Goal: Understand process/instructions: Learn how to perform a task or action

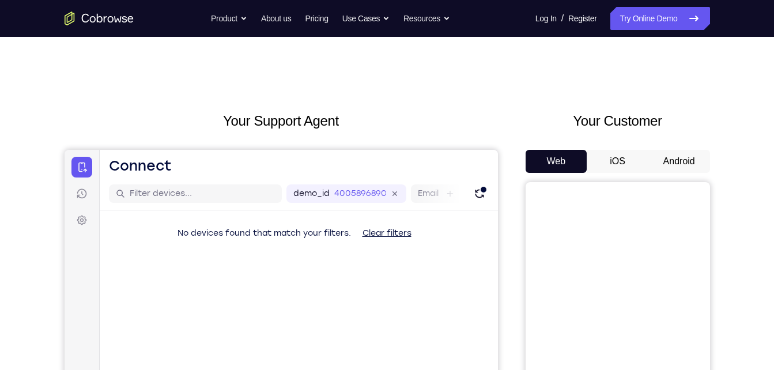
click at [686, 156] on button "Android" at bounding box center [679, 161] width 62 height 23
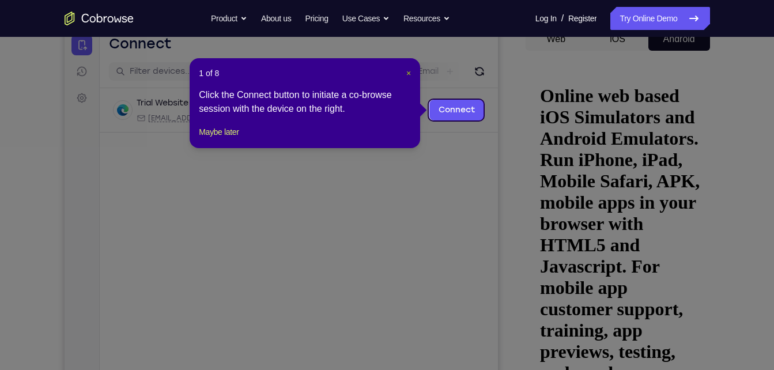
click at [411, 71] on span "×" at bounding box center [408, 73] width 5 height 9
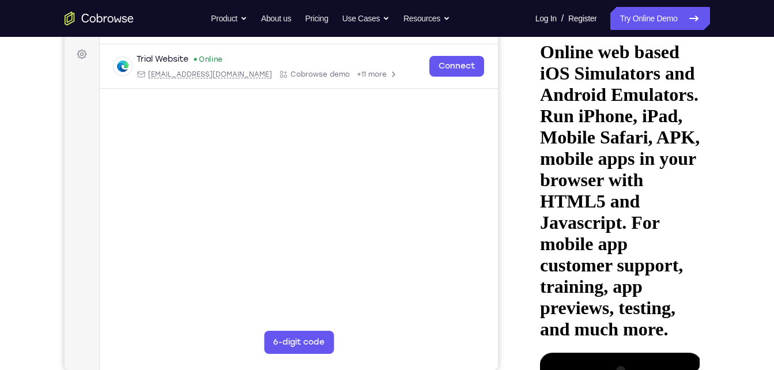
scroll to position [167, 0]
